Goal: Find specific page/section: Find specific page/section

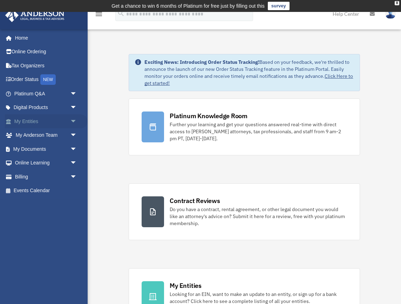
click at [28, 121] on link "My Entities arrow_drop_down" at bounding box center [46, 121] width 83 height 14
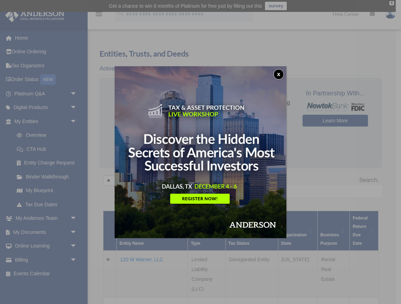
click at [276, 74] on button "x" at bounding box center [278, 74] width 11 height 11
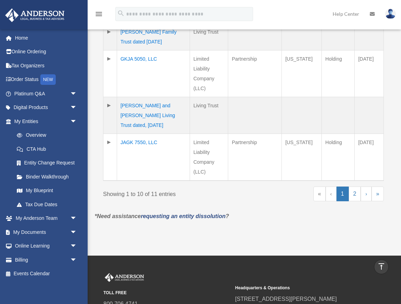
scroll to position [503, 0]
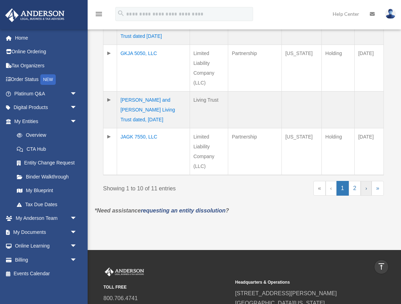
click at [367, 191] on link "›" at bounding box center [366, 188] width 11 height 15
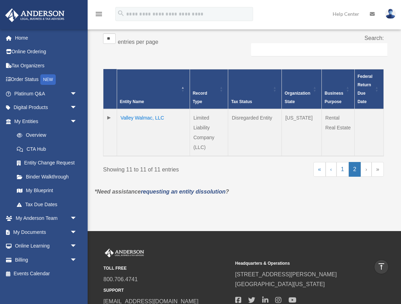
scroll to position [131, 0]
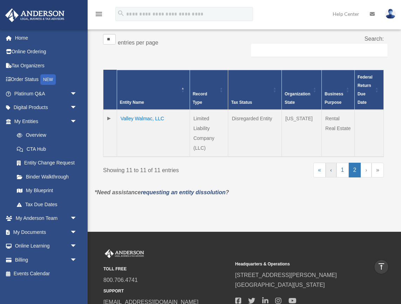
drag, startPoint x: 331, startPoint y: 171, endPoint x: 331, endPoint y: 164, distance: 7.7
drag, startPoint x: 329, startPoint y: 176, endPoint x: 329, endPoint y: 168, distance: 7.4
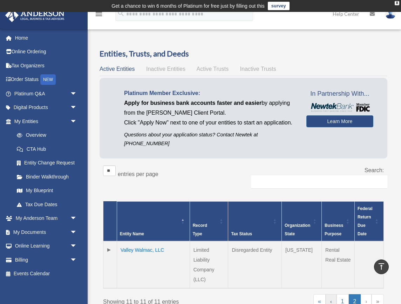
scroll to position [0, 0]
click at [73, 214] on span "arrow_drop_down" at bounding box center [77, 218] width 14 height 14
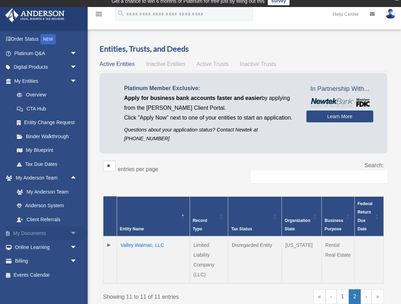
scroll to position [40, 0]
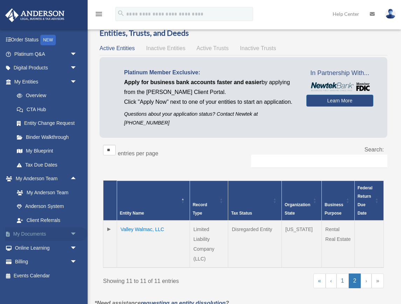
click at [75, 231] on span "arrow_drop_down" at bounding box center [77, 234] width 14 height 14
click at [30, 246] on link "Box" at bounding box center [49, 248] width 78 height 14
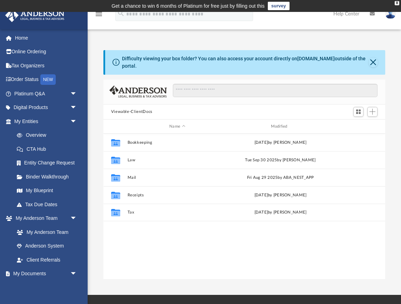
scroll to position [159, 282]
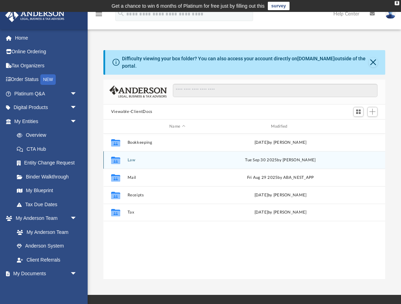
click at [137, 161] on button "Law" at bounding box center [177, 160] width 100 height 5
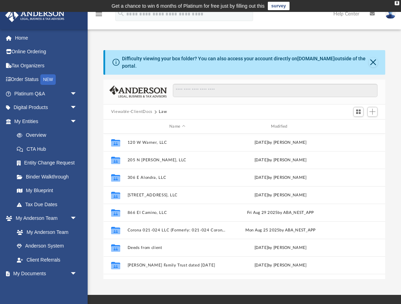
scroll to position [0, 0]
